Goal: Use online tool/utility: Utilize a website feature to perform a specific function

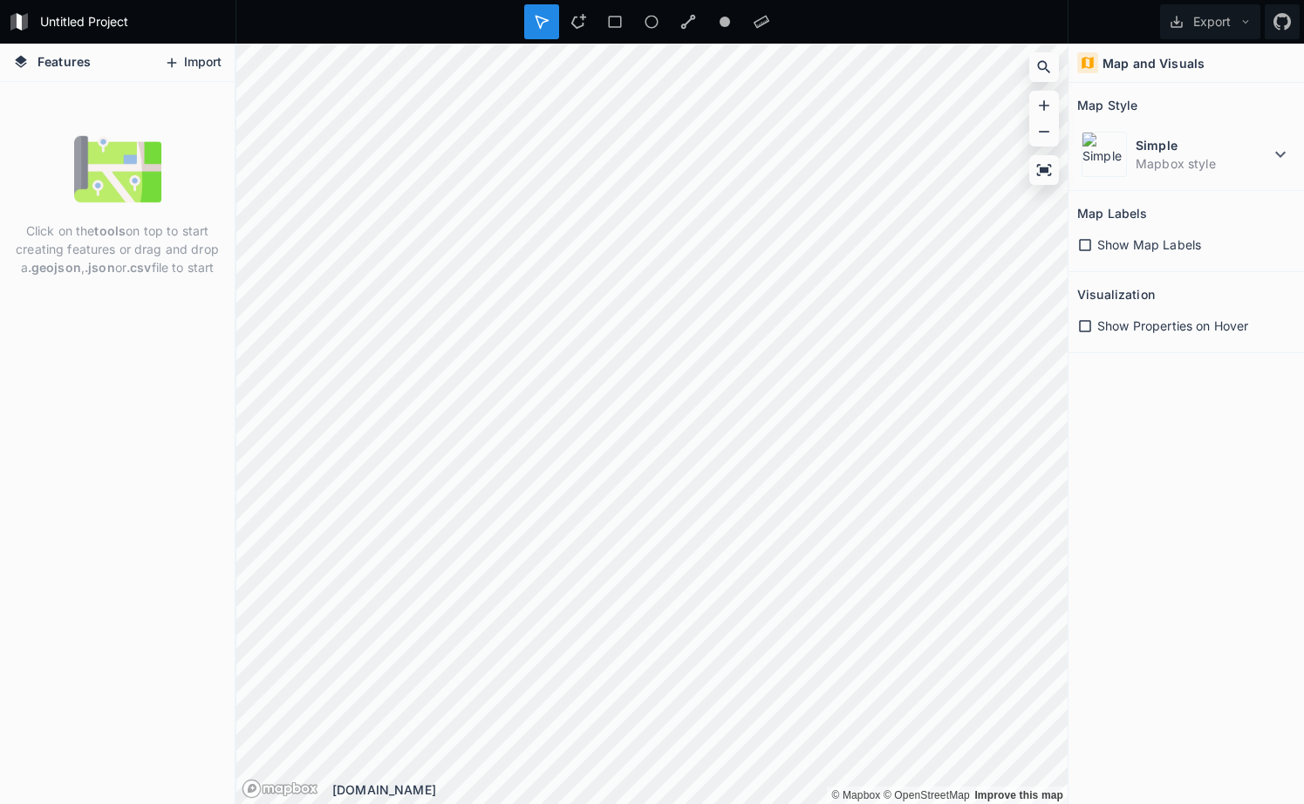
click at [188, 66] on button "Import" at bounding box center [192, 63] width 75 height 28
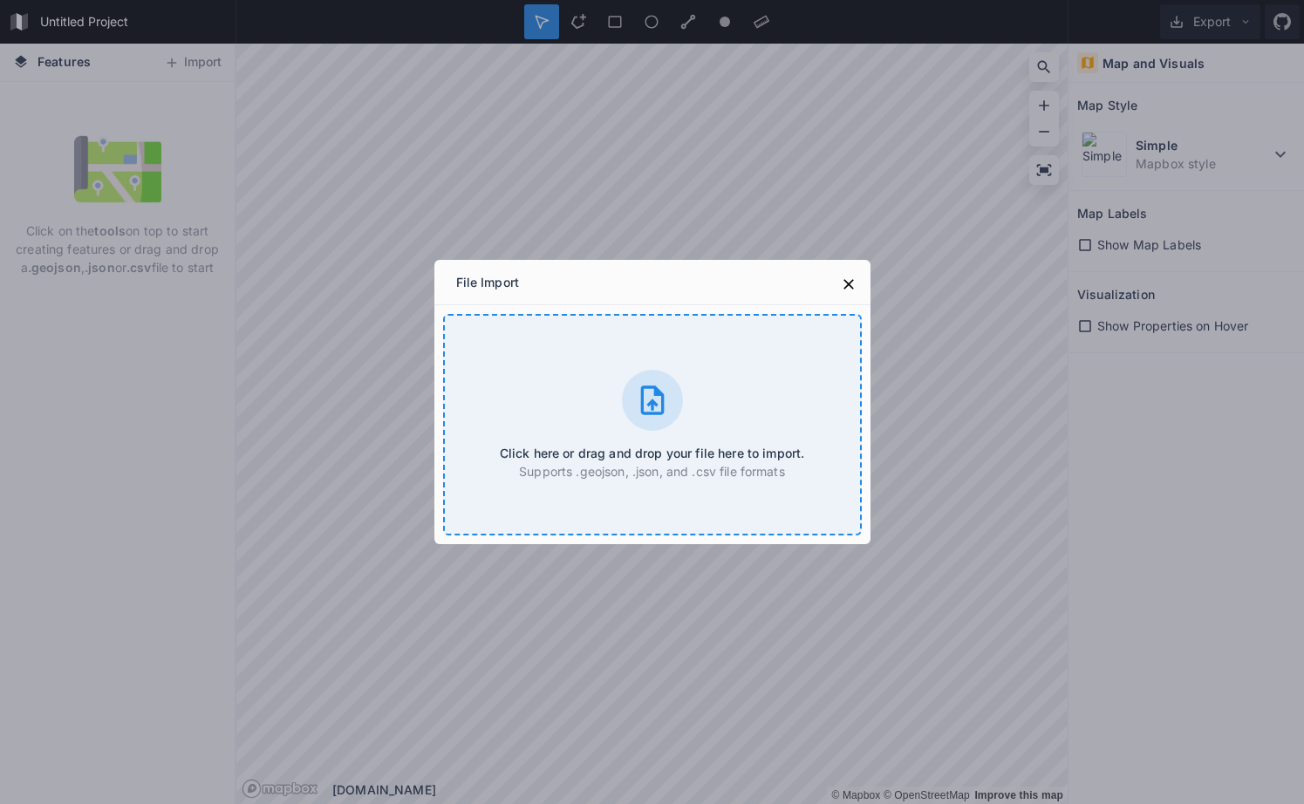
click at [593, 359] on div "Click here or drag and drop your file here to import. Supports .geojson, .json,…" at bounding box center [652, 425] width 419 height 222
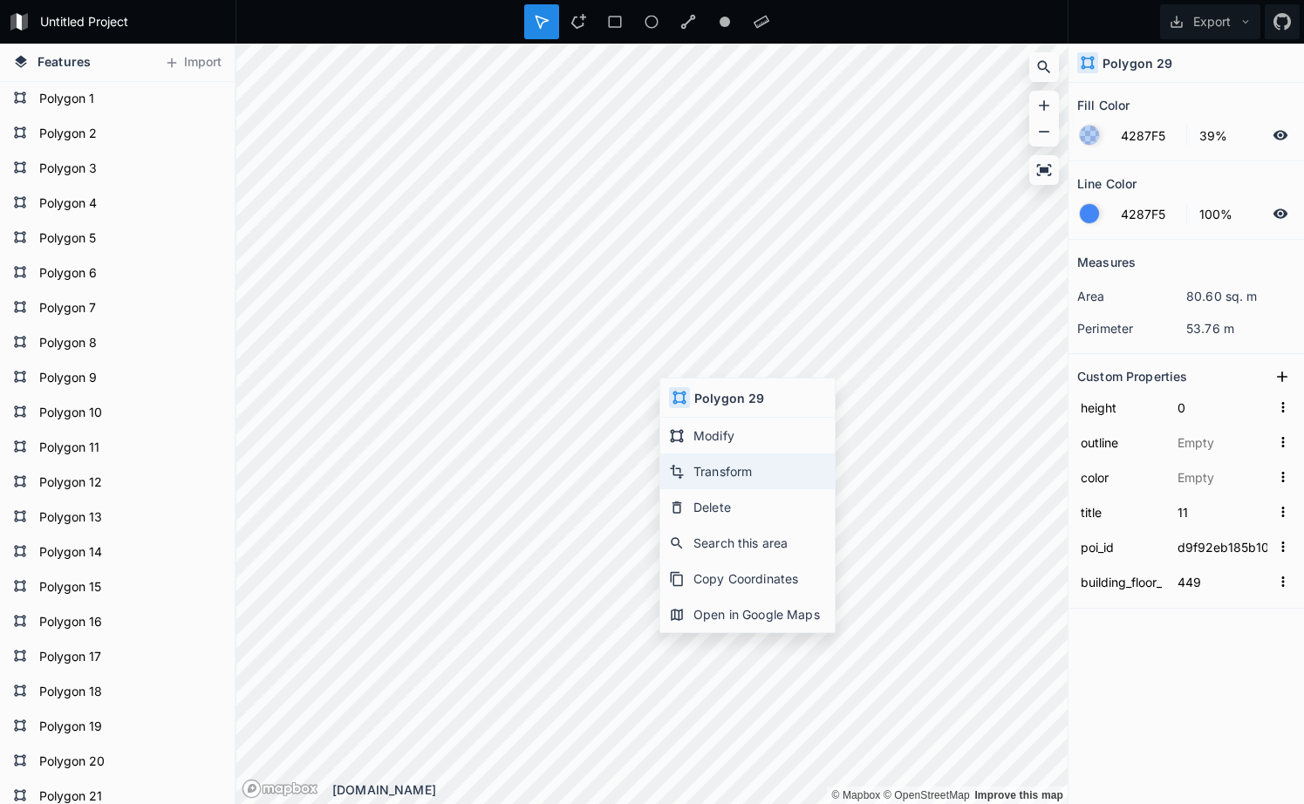
click at [730, 469] on div "Transform" at bounding box center [747, 472] width 174 height 36
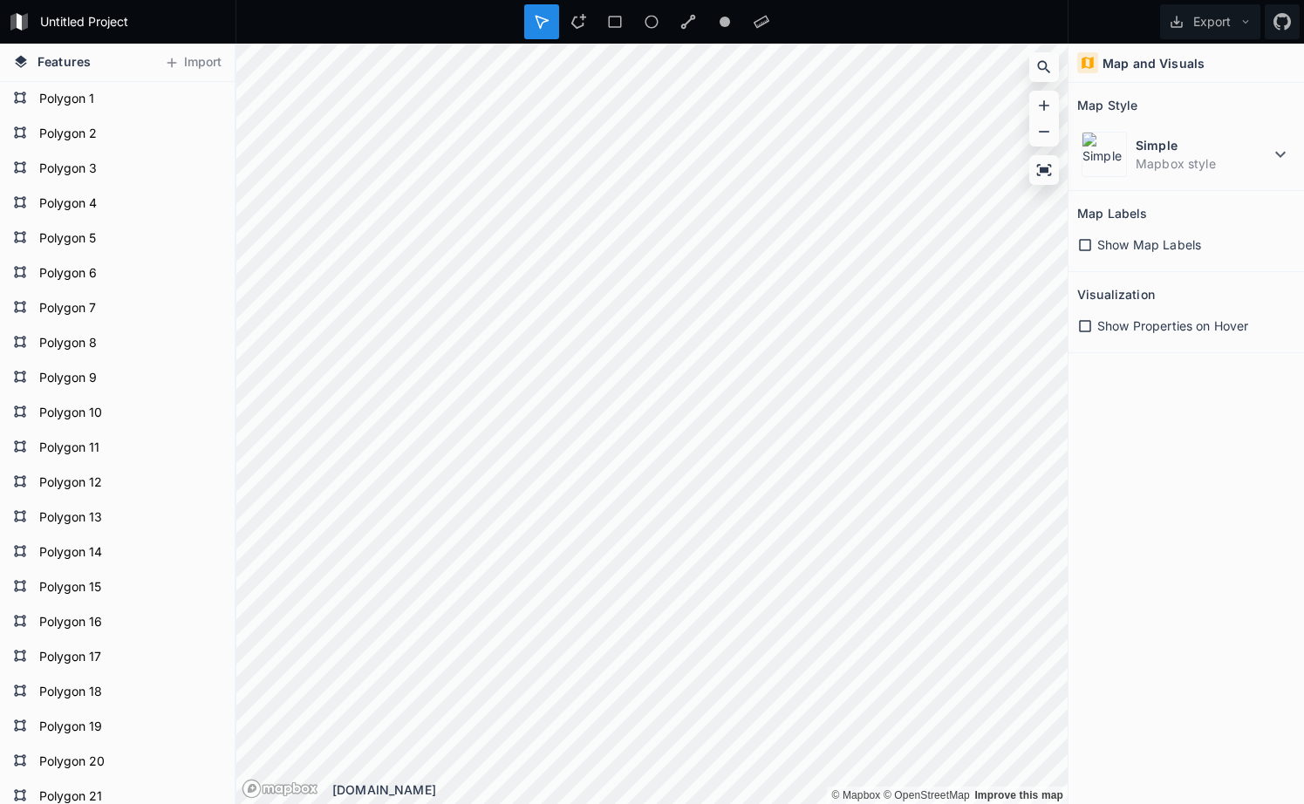
click at [1088, 244] on icon at bounding box center [1085, 245] width 16 height 16
click at [1088, 244] on icon at bounding box center [1085, 245] width 12 height 12
click at [1084, 327] on icon at bounding box center [1085, 326] width 16 height 16
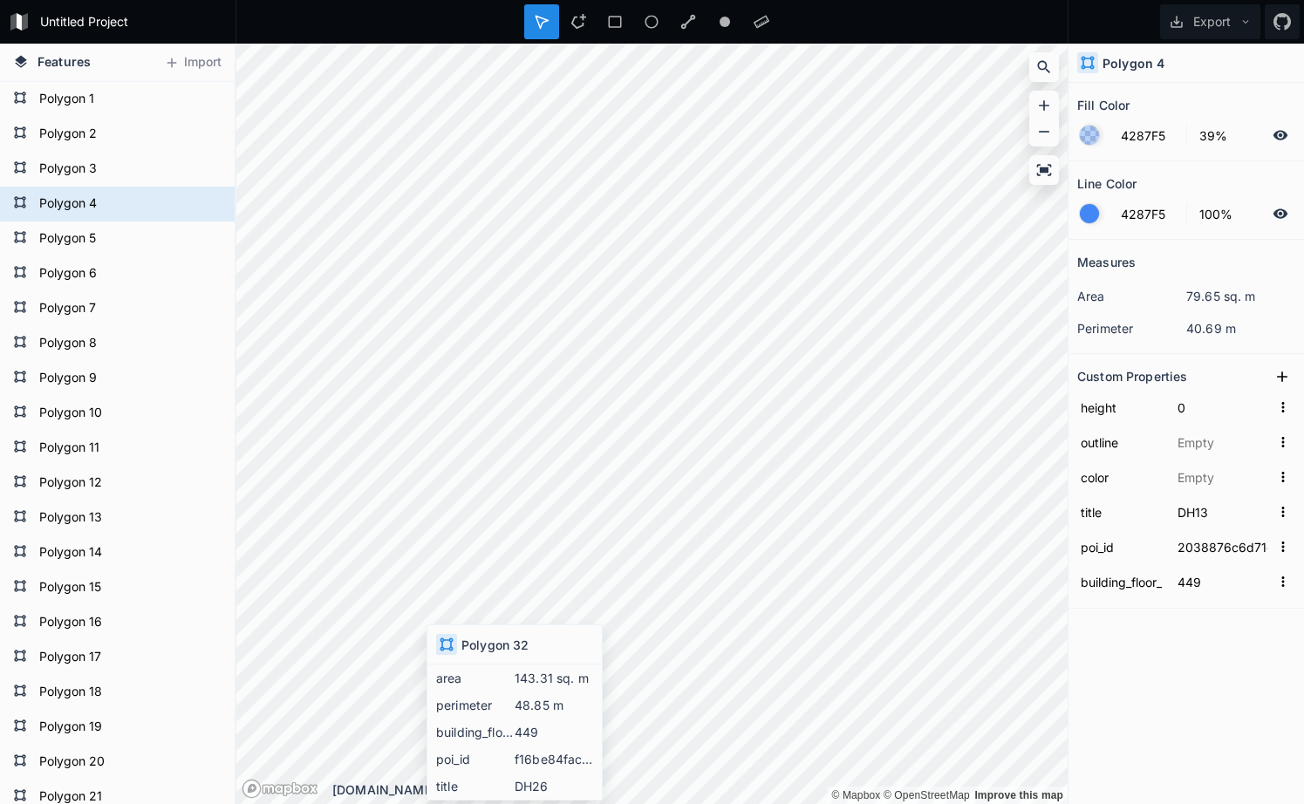
type input "DH26"
type input "f16be84facd3f78a8dae061f06fb5e0d"
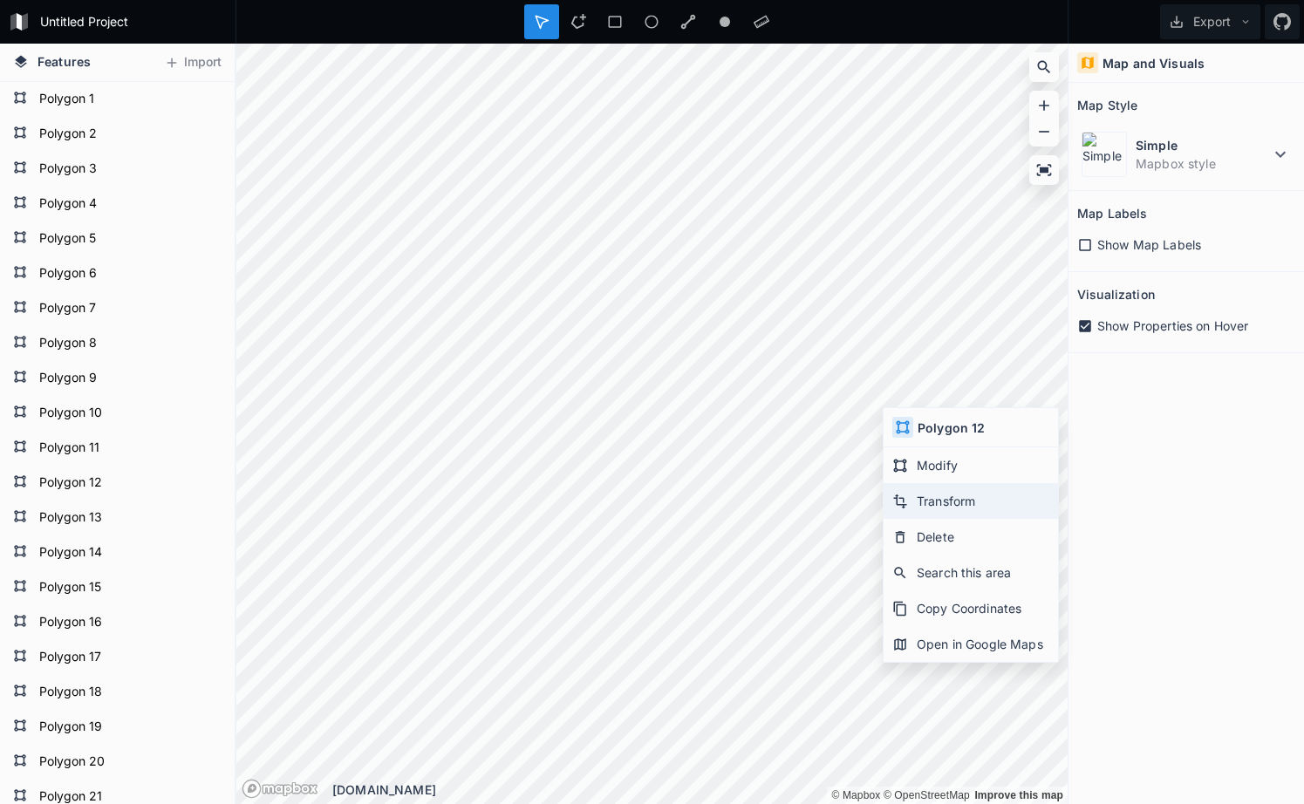
click at [946, 493] on div "Transform" at bounding box center [971, 501] width 174 height 36
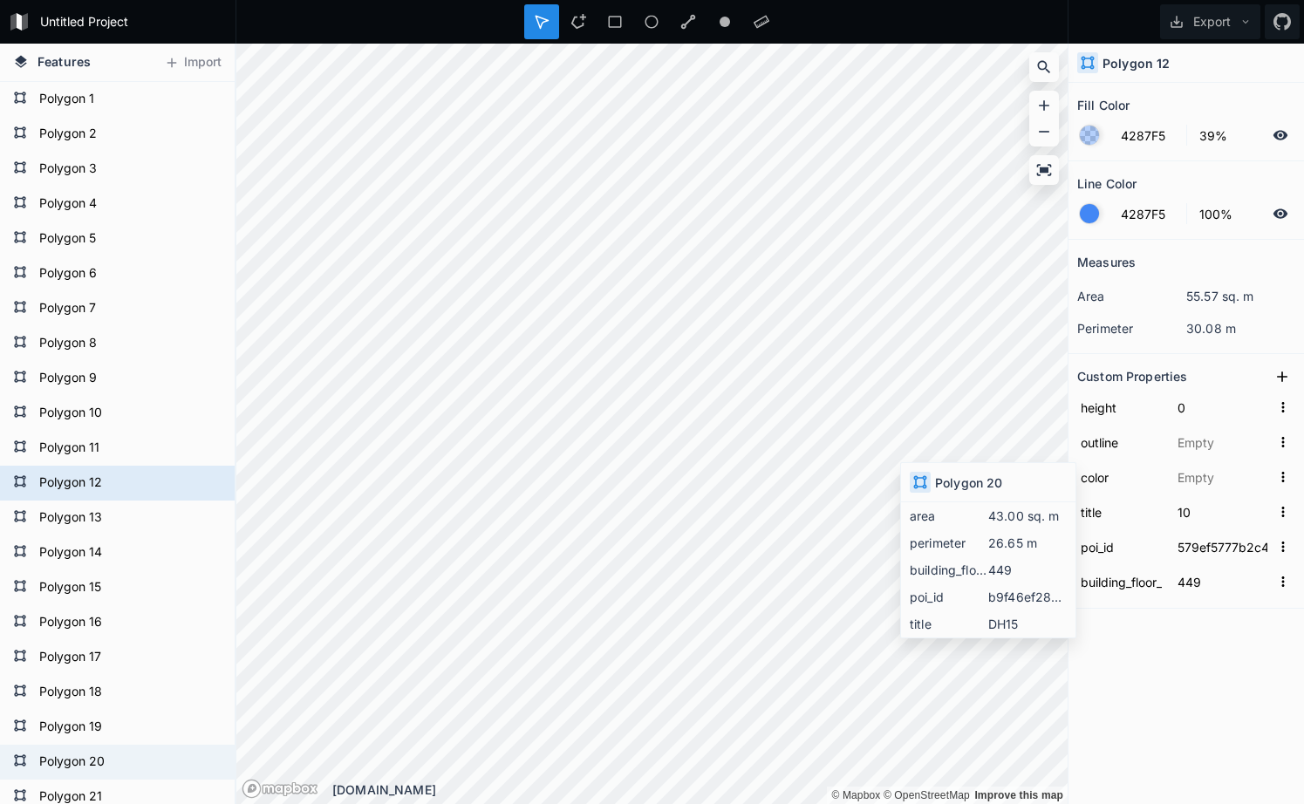
type input "DH15"
type input "b9f46ef28823250e933ff8c417e70bdc"
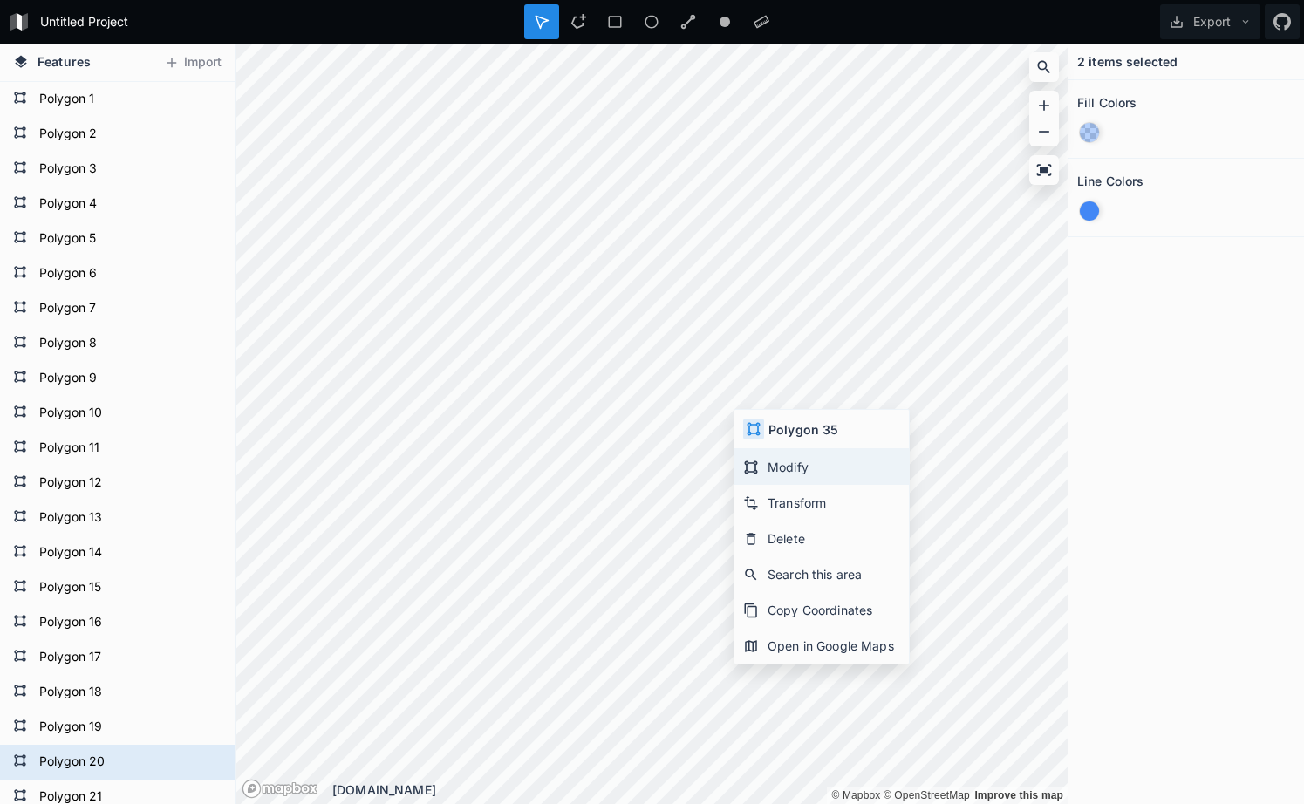
click at [801, 460] on div "Modify" at bounding box center [821, 467] width 174 height 36
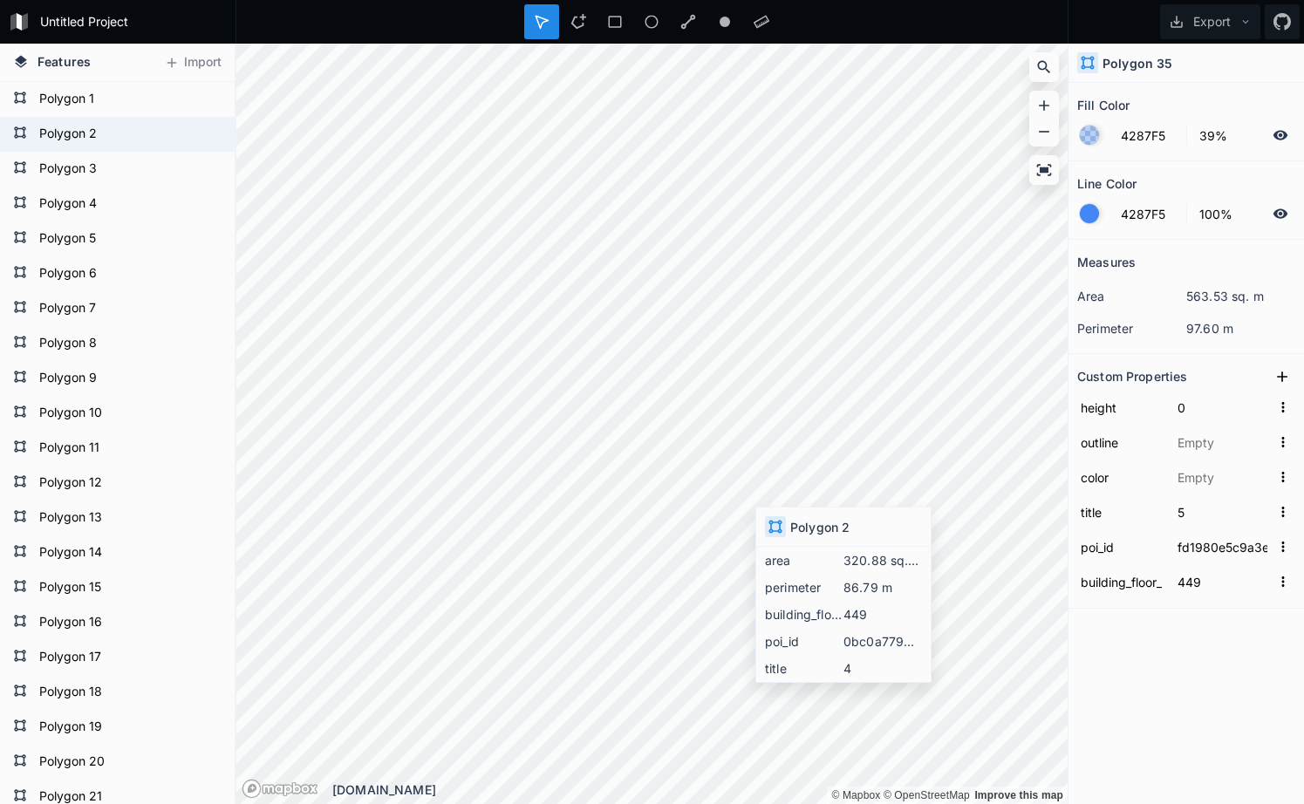
type input "4"
type input "0bc0a779b3385d807d16aded5fc84eea"
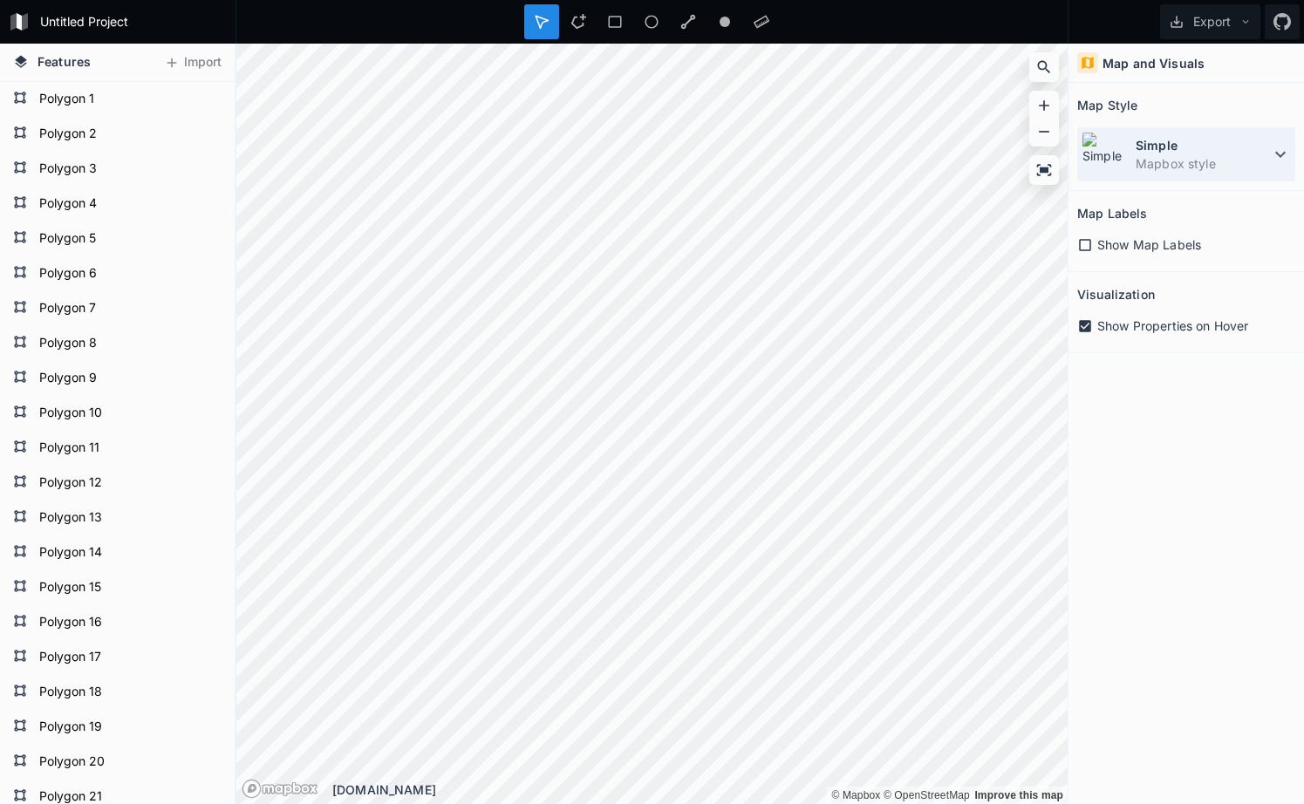
click at [1273, 159] on icon at bounding box center [1280, 154] width 21 height 21
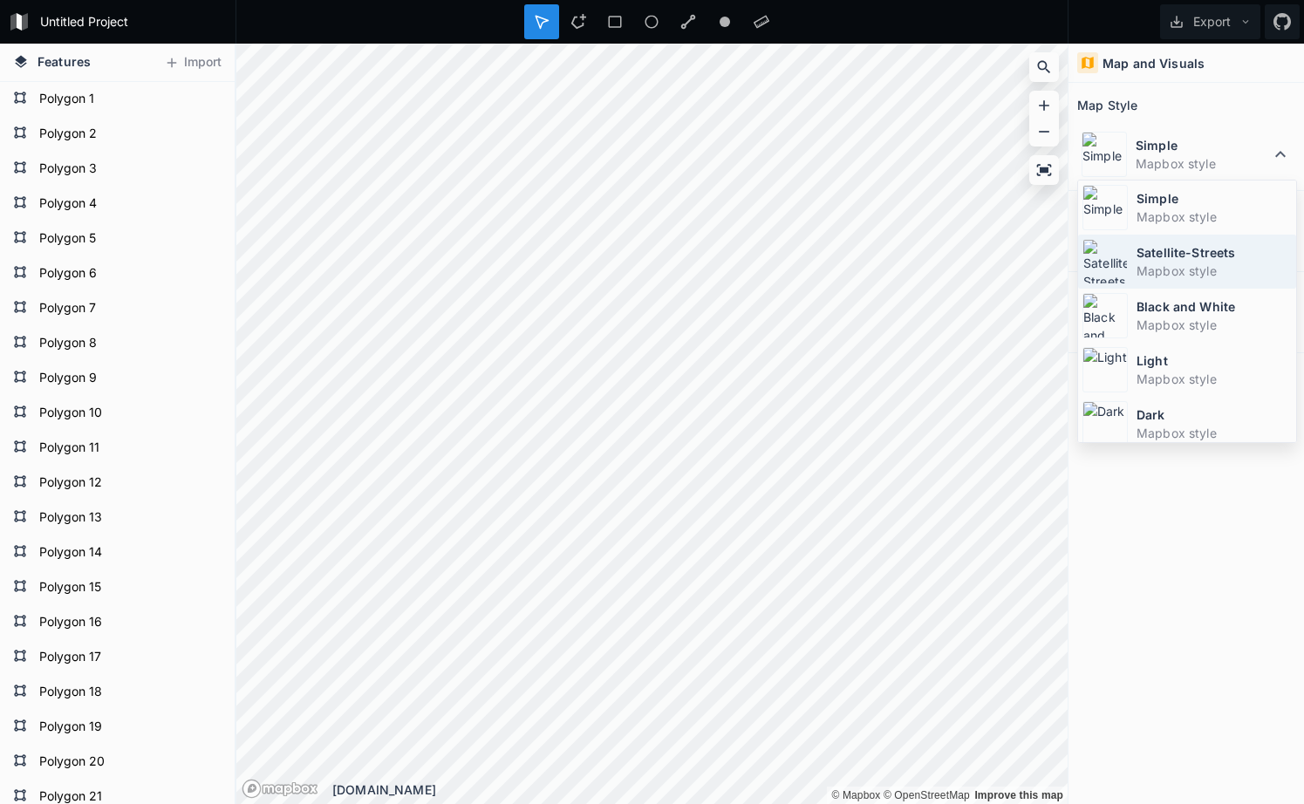
click at [1261, 254] on dt "Satellite-Streets" at bounding box center [1214, 252] width 155 height 18
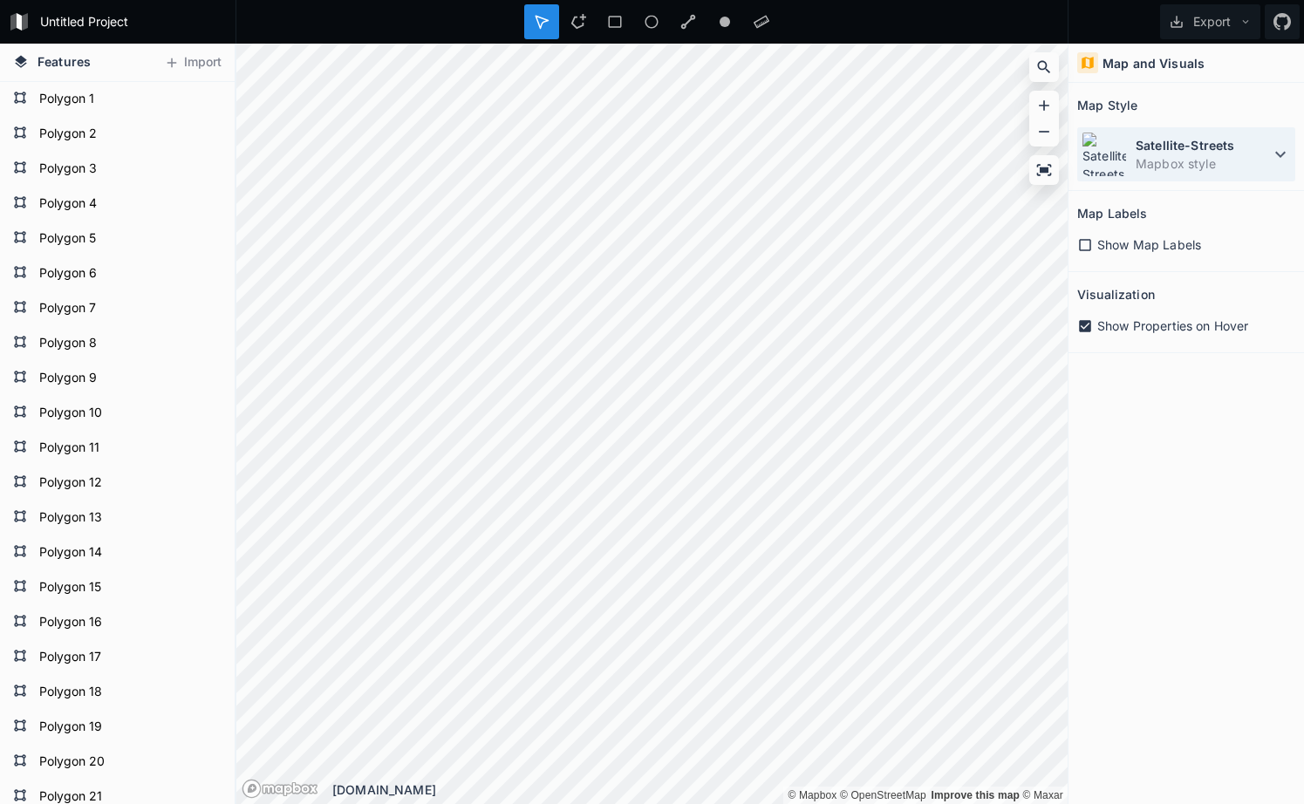
click at [1251, 169] on dd "Mapbox style" at bounding box center [1203, 163] width 134 height 18
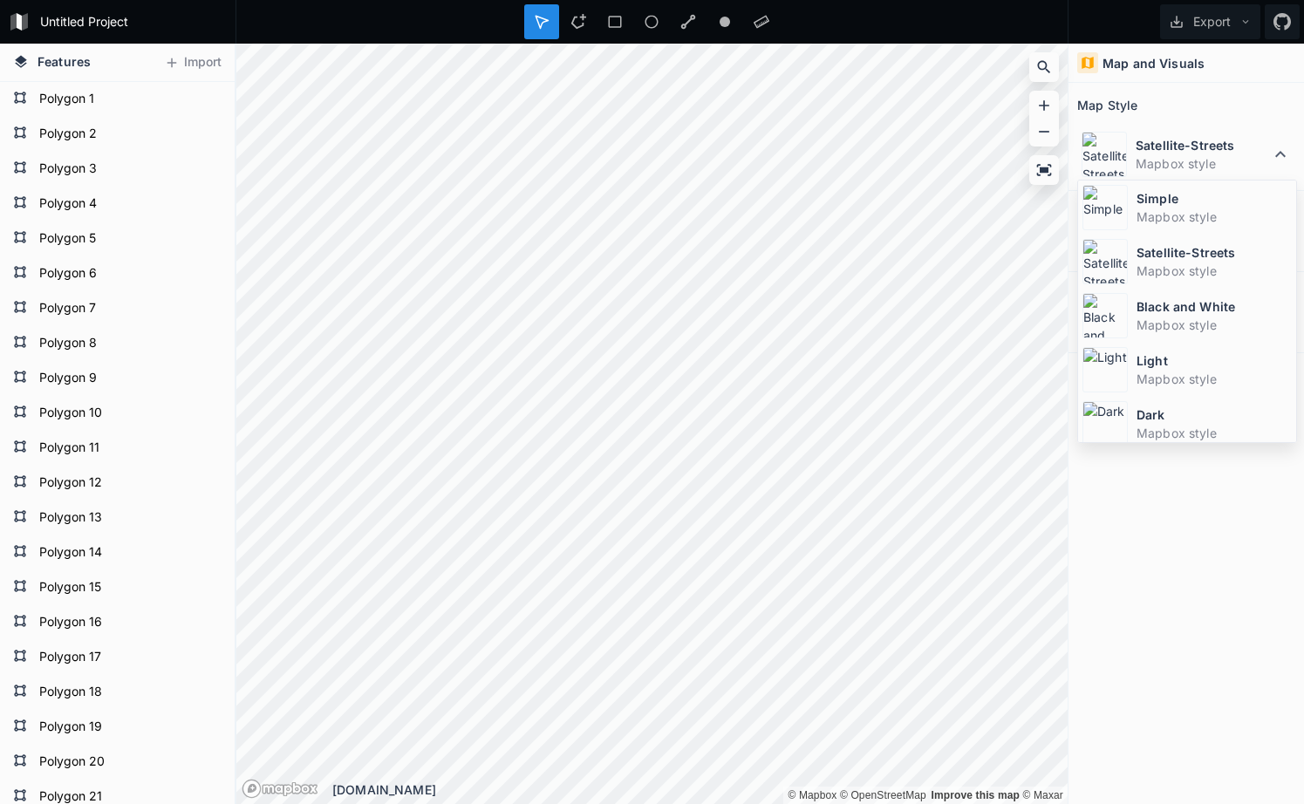
click at [1230, 531] on div "Map and Visuals Map Style Satellite-Streets Mapbox style Simple Mapbox style Sa…" at bounding box center [1187, 424] width 236 height 761
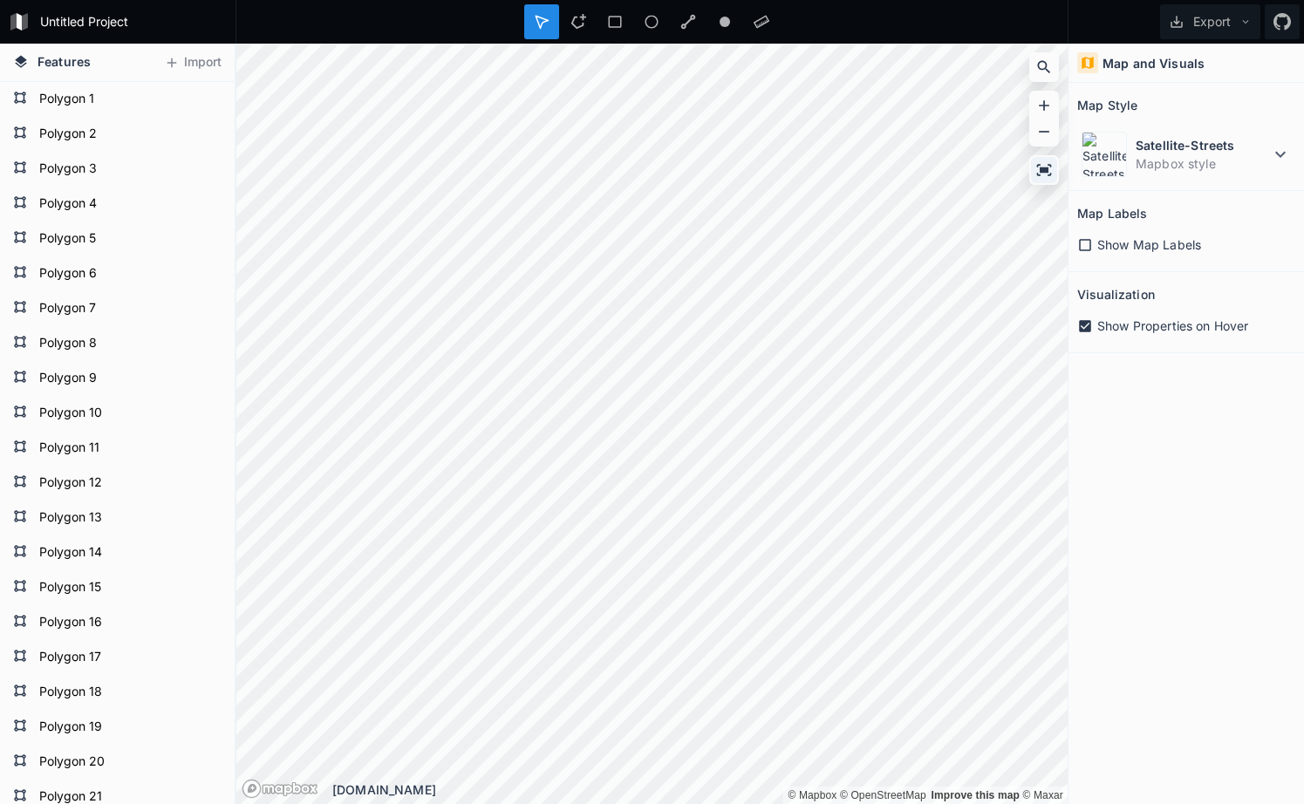
click at [1037, 166] on icon at bounding box center [1044, 169] width 15 height 11
click at [792, 15] on div at bounding box center [652, 22] width 833 height 44
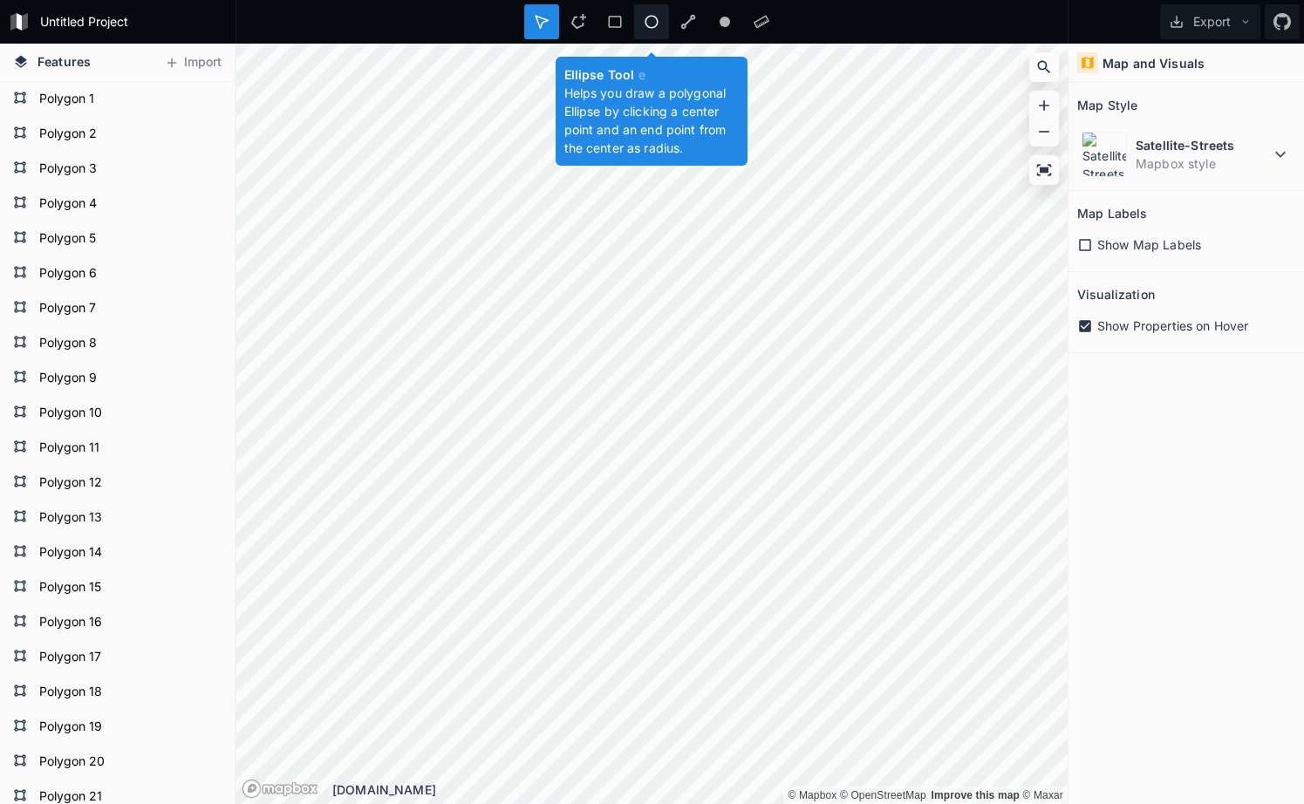
click at [646, 22] on icon at bounding box center [652, 22] width 16 height 16
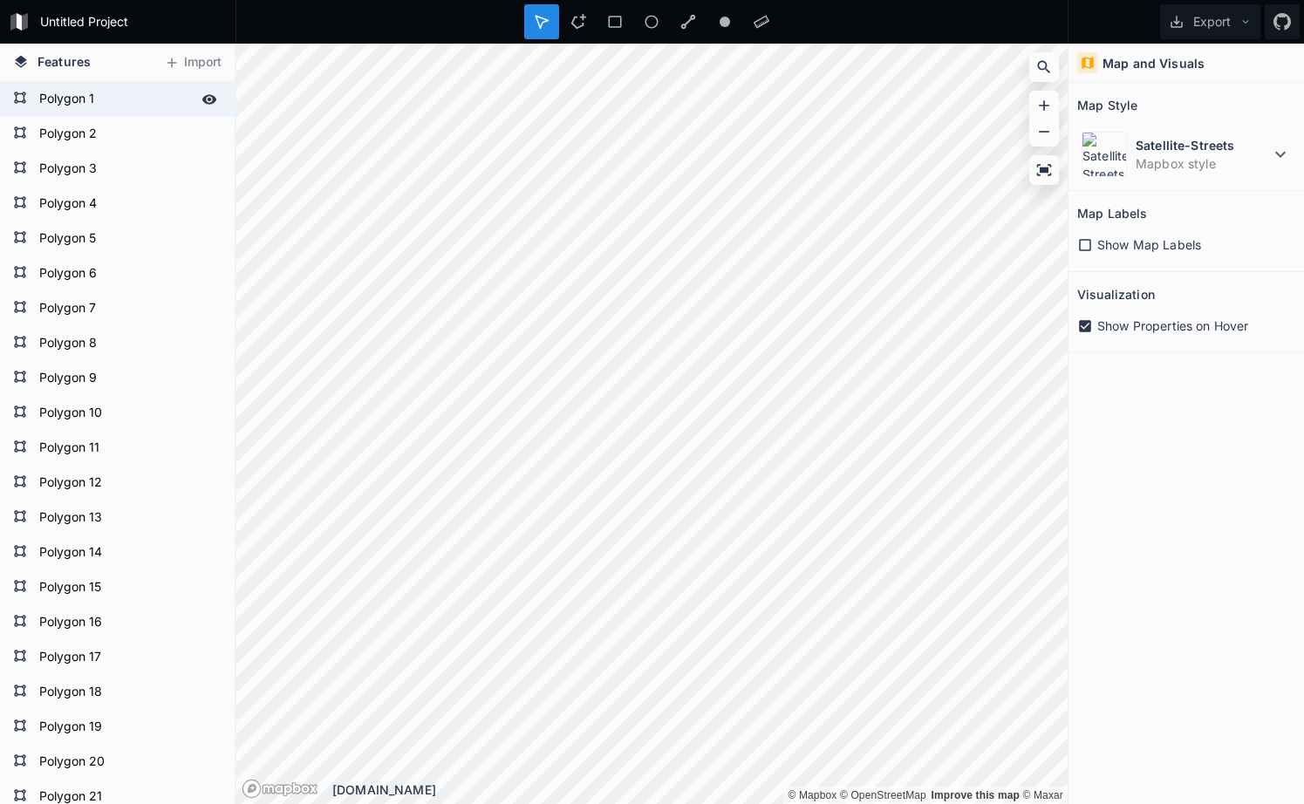
click at [138, 107] on form "Polygon 1" at bounding box center [115, 99] width 163 height 26
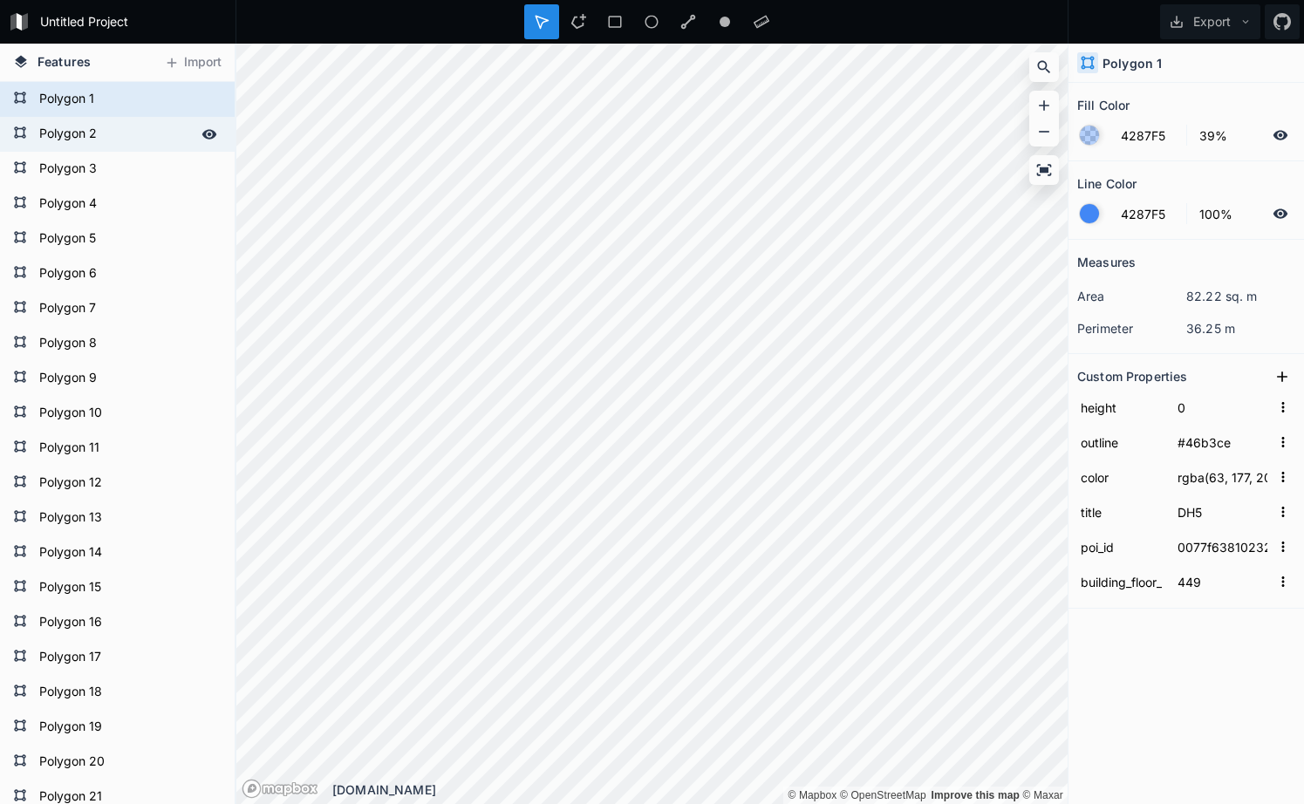
click at [120, 122] on form "Polygon 2" at bounding box center [115, 134] width 163 height 26
type input "4"
type input "0bc0a779b3385d807d16aded5fc84eea"
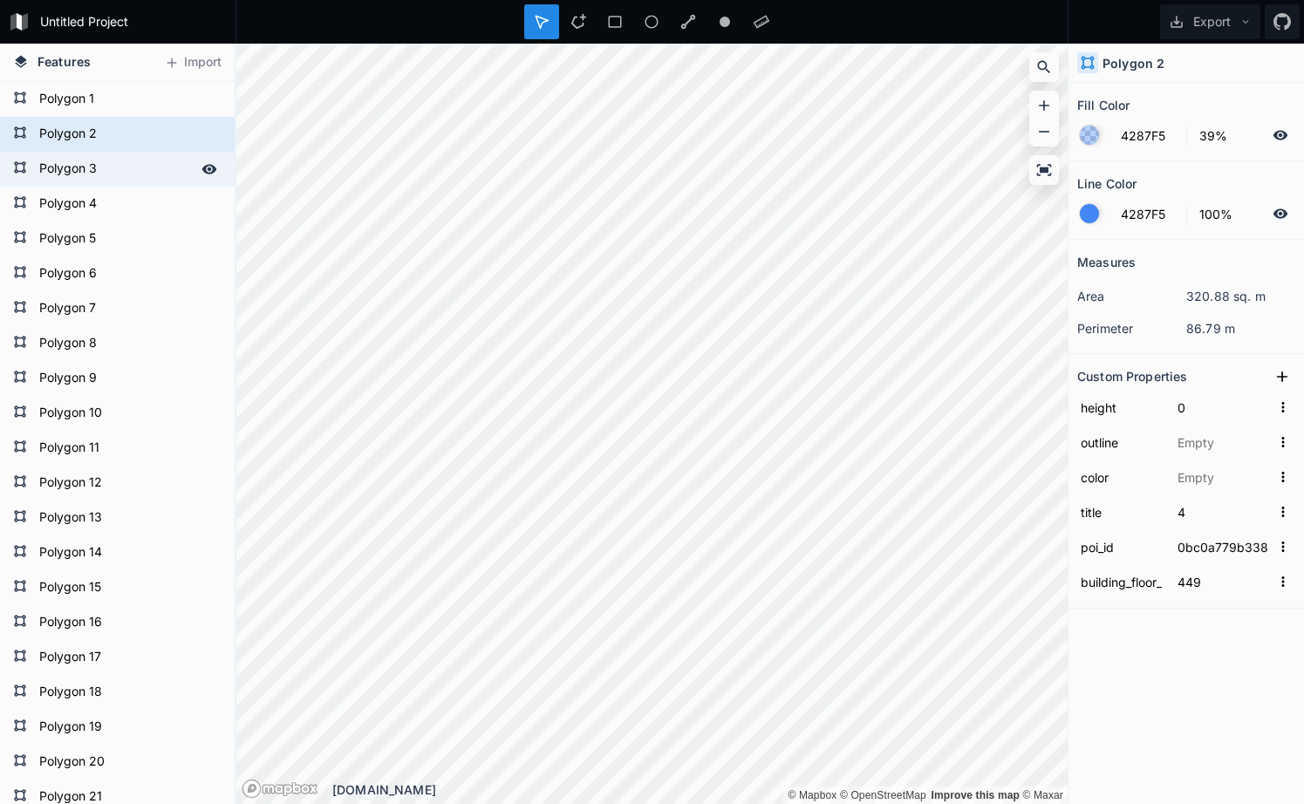
type input "DH9"
type input "1520d79c1d12c2bf8e615c646fa3357f"
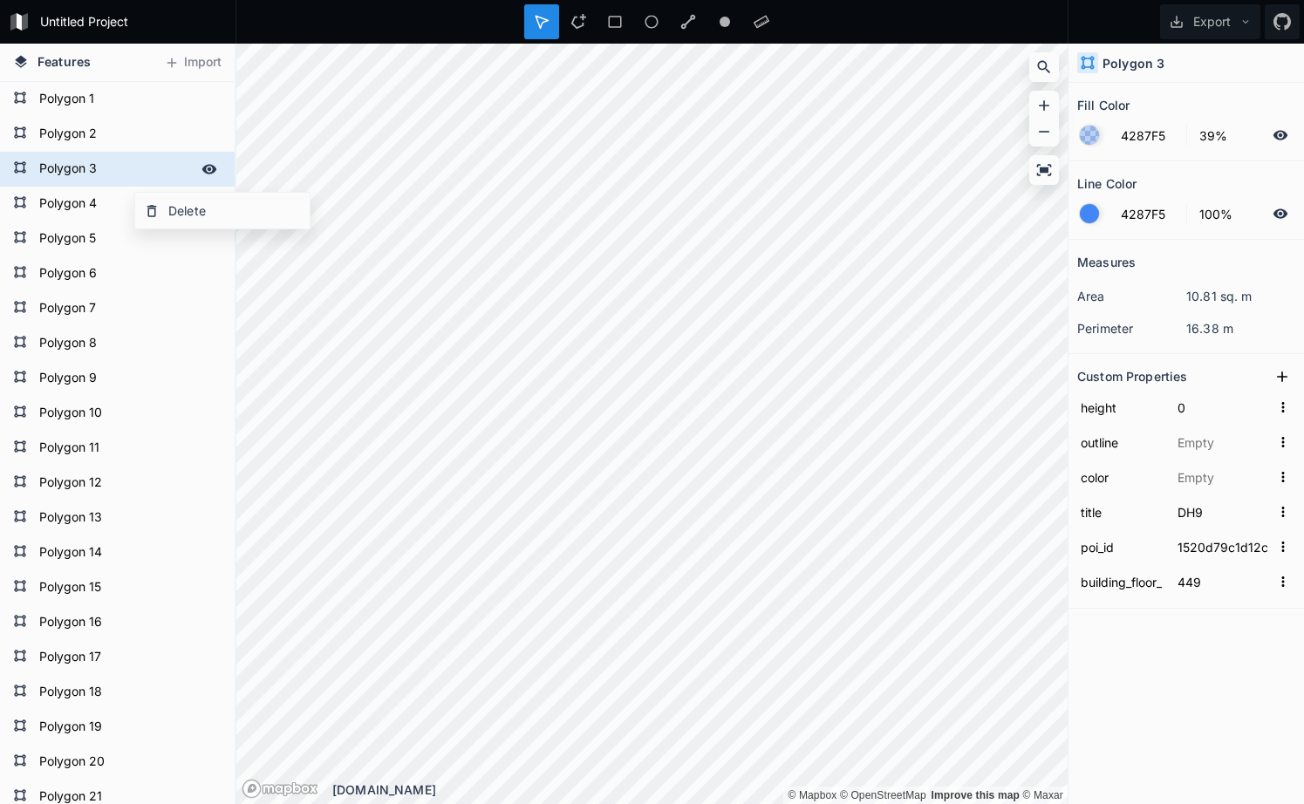
click at [105, 164] on form "Polygon 3" at bounding box center [115, 169] width 163 height 26
